Goal: Task Accomplishment & Management: Manage account settings

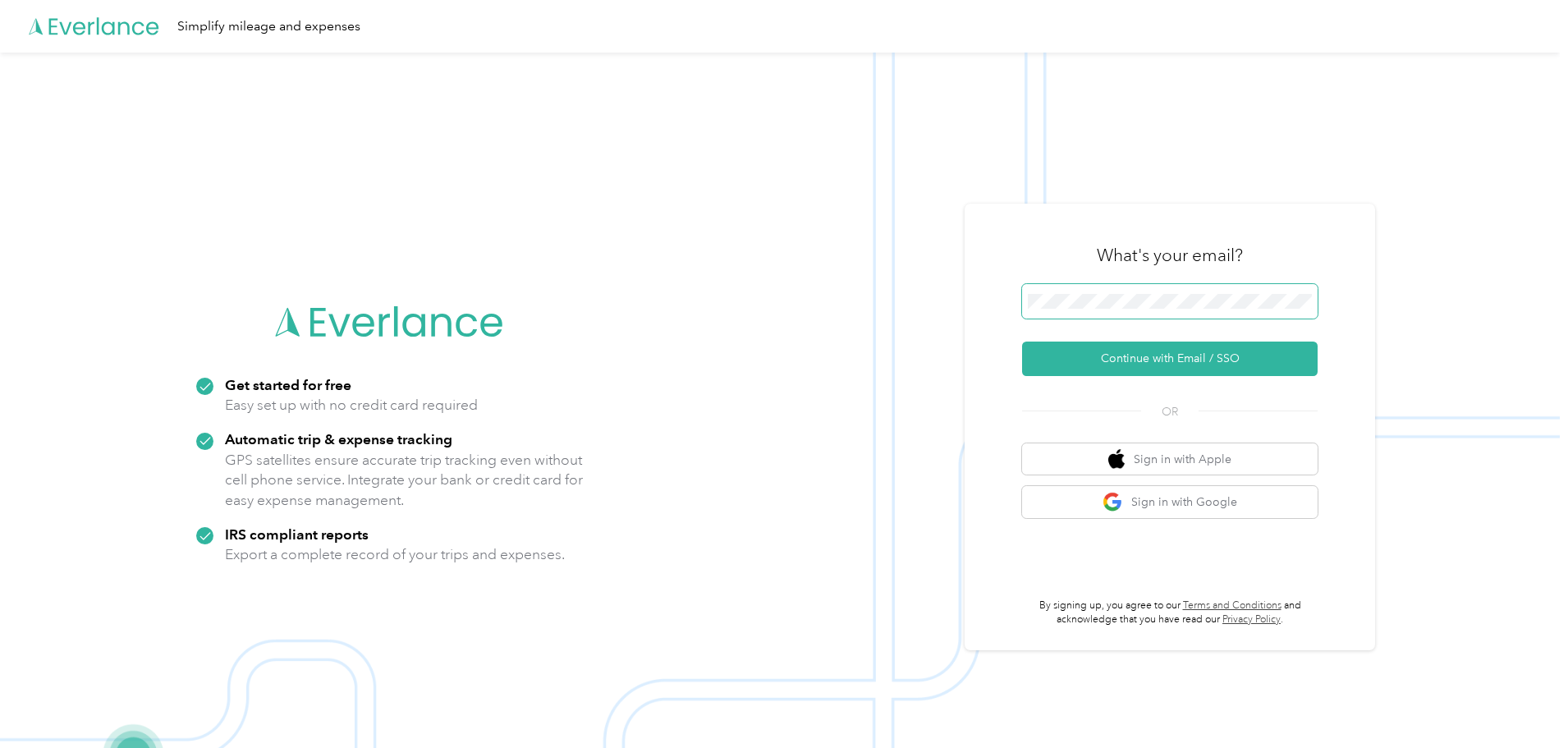
click at [1128, 292] on span at bounding box center [1169, 301] width 295 height 34
click at [1194, 363] on button "Continue with Email / SSO" at bounding box center [1169, 358] width 295 height 34
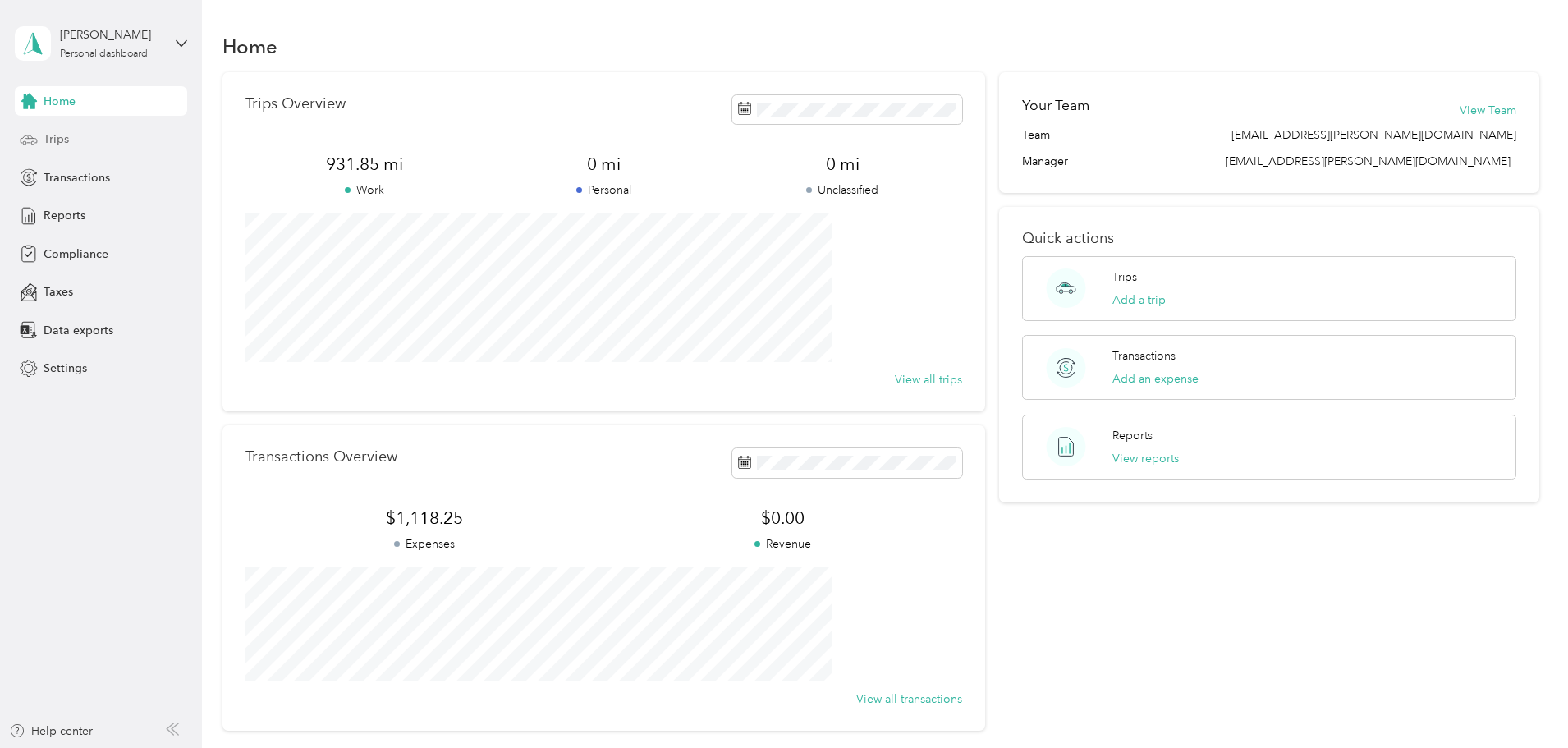
click at [61, 137] on span "Trips" at bounding box center [56, 139] width 25 height 17
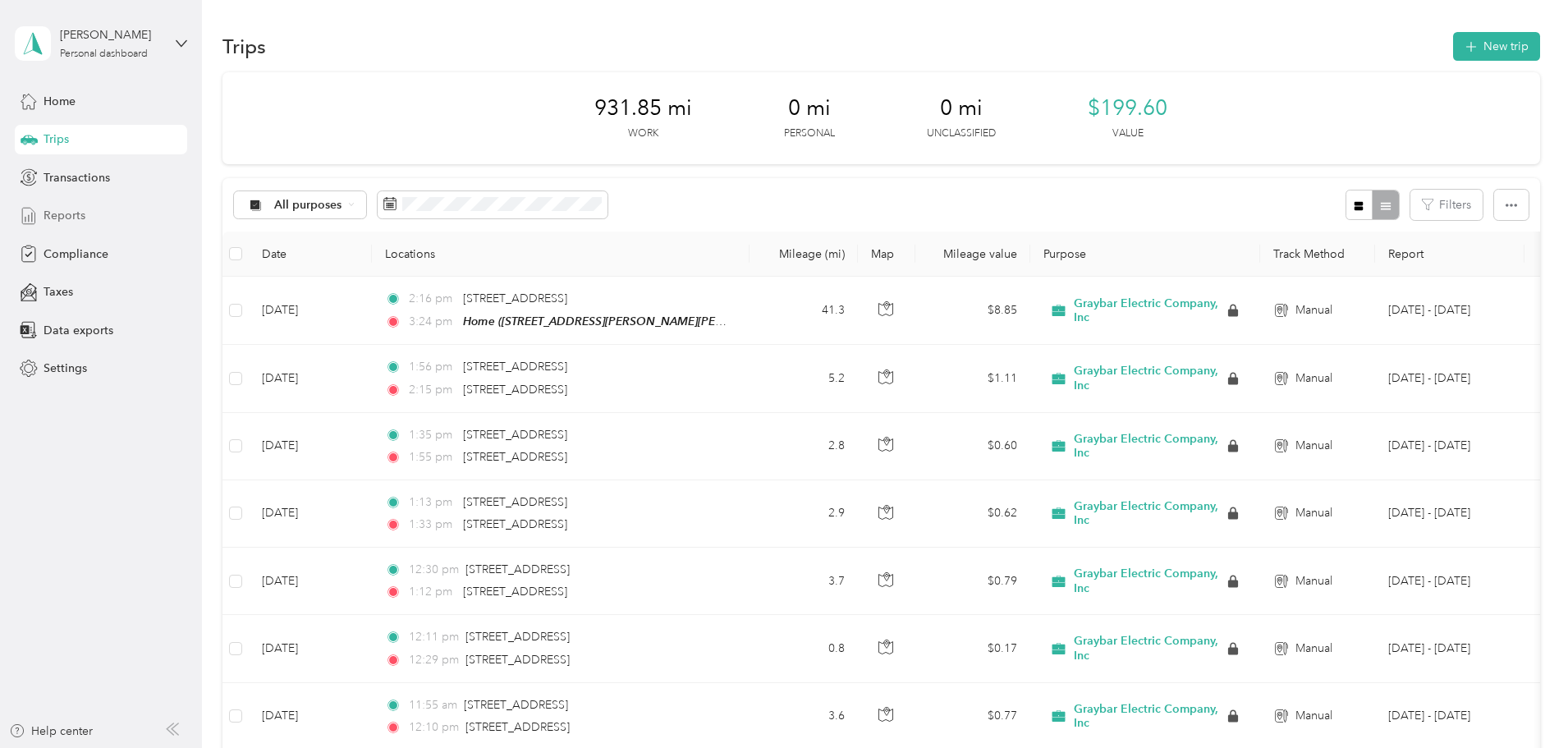
click at [56, 213] on span "Reports" at bounding box center [64, 215] width 42 height 17
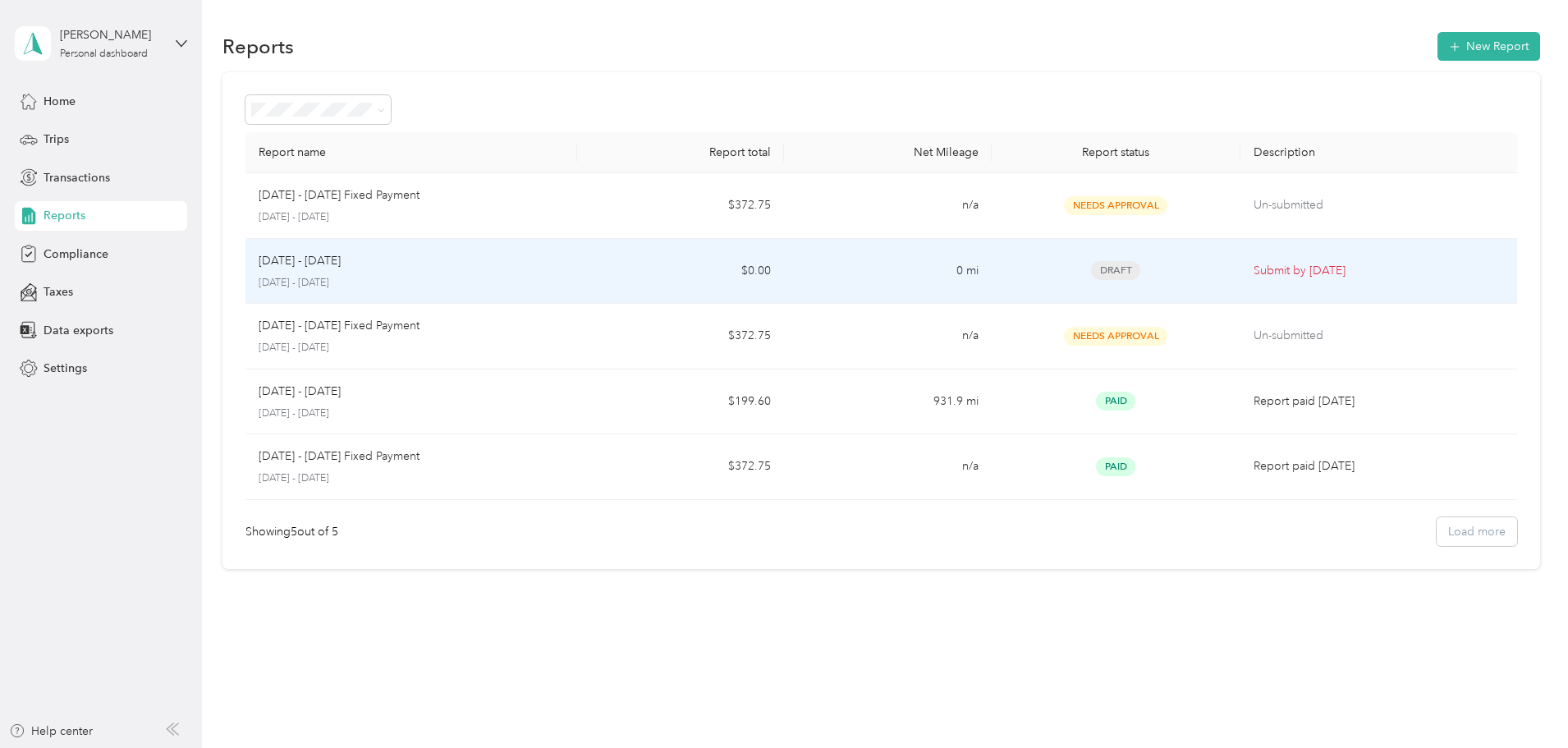
click at [545, 278] on p "[DATE] - [DATE]" at bounding box center [412, 283] width 305 height 14
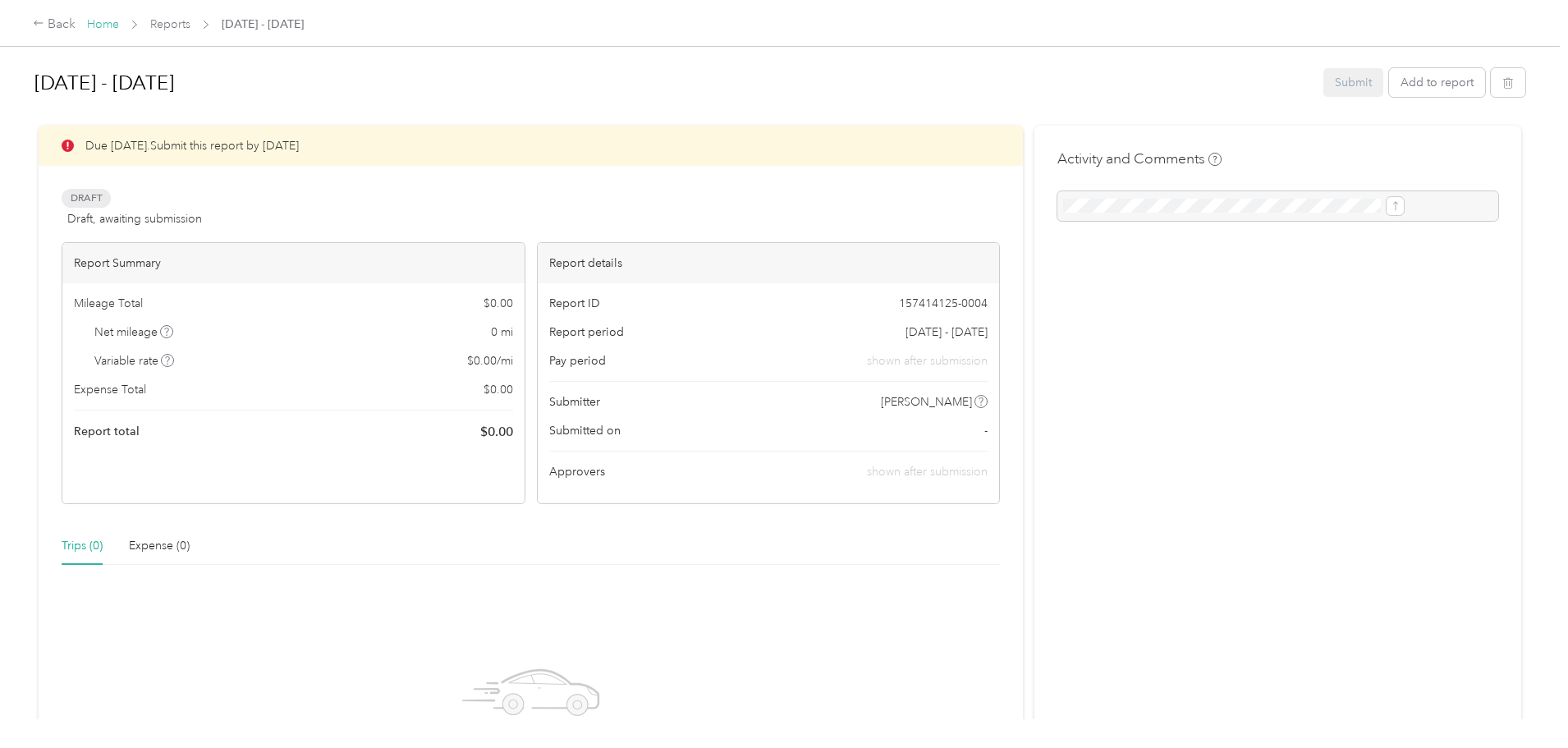
click at [119, 26] on link "Home" at bounding box center [102, 23] width 32 height 14
